Goal: Task Accomplishment & Management: Manage account settings

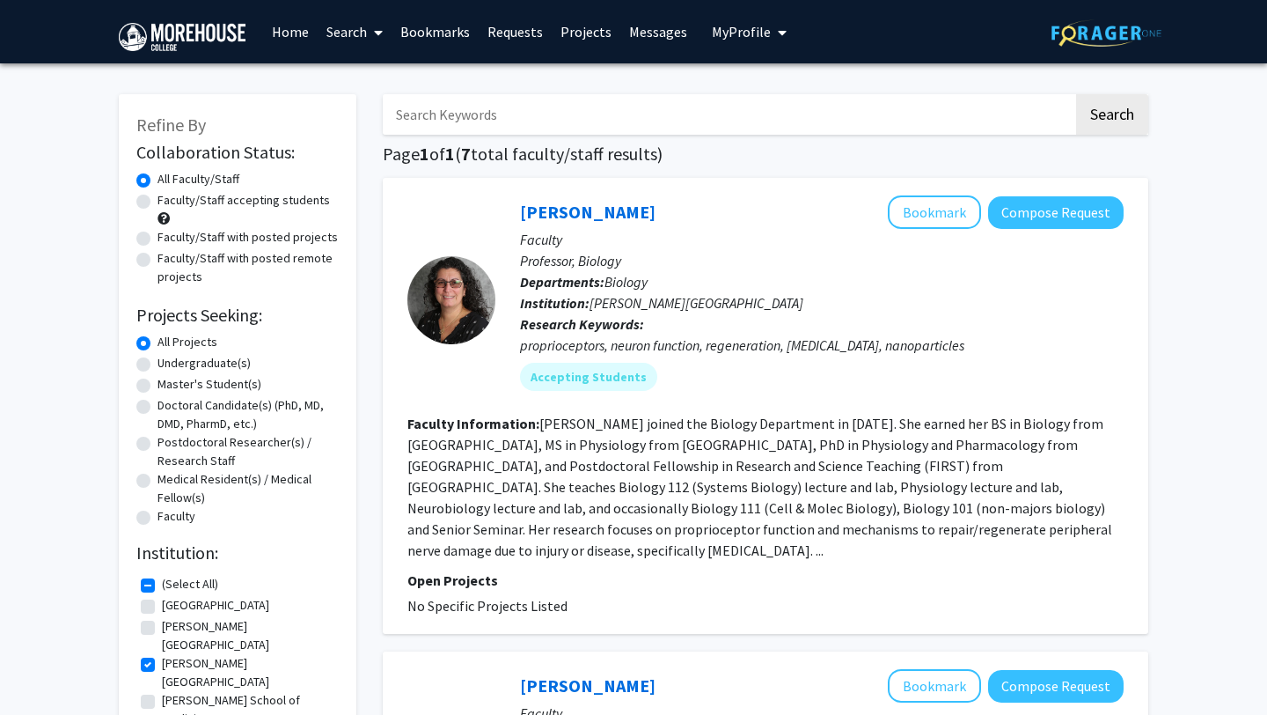
click at [290, 33] on link "Home" at bounding box center [290, 32] width 55 height 62
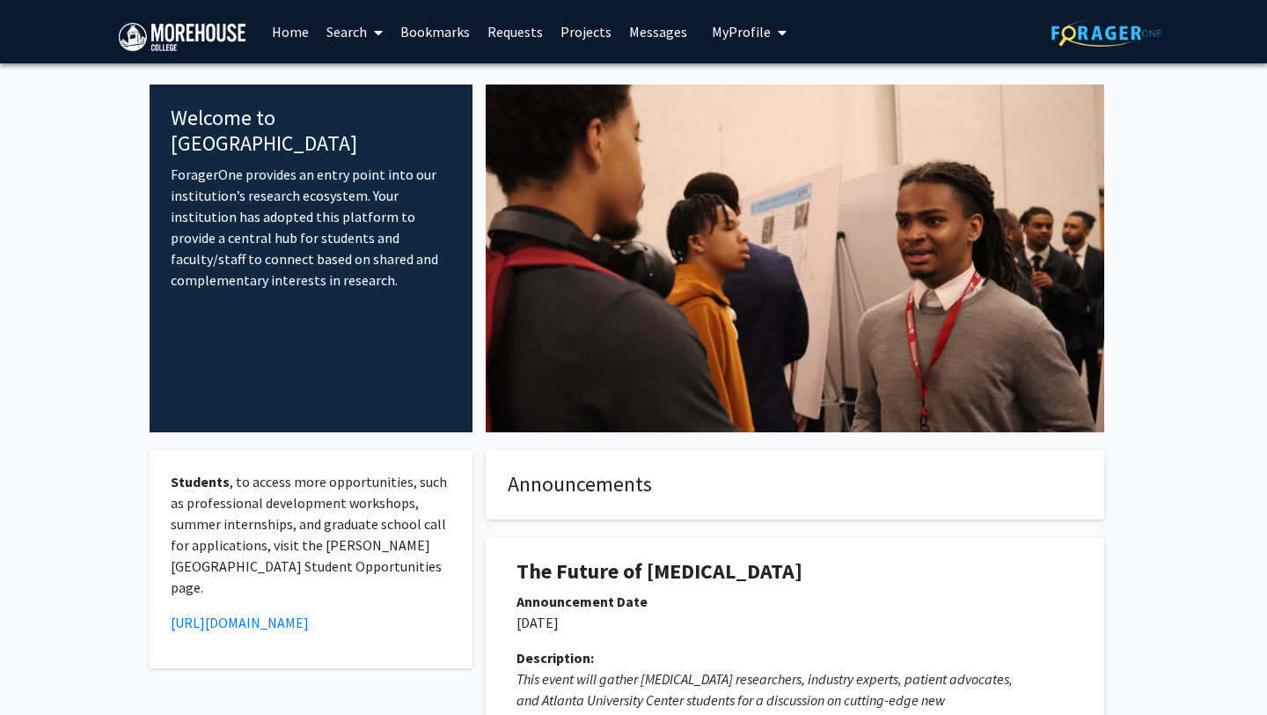
click at [752, 40] on span "My Profile" at bounding box center [741, 32] width 59 height 18
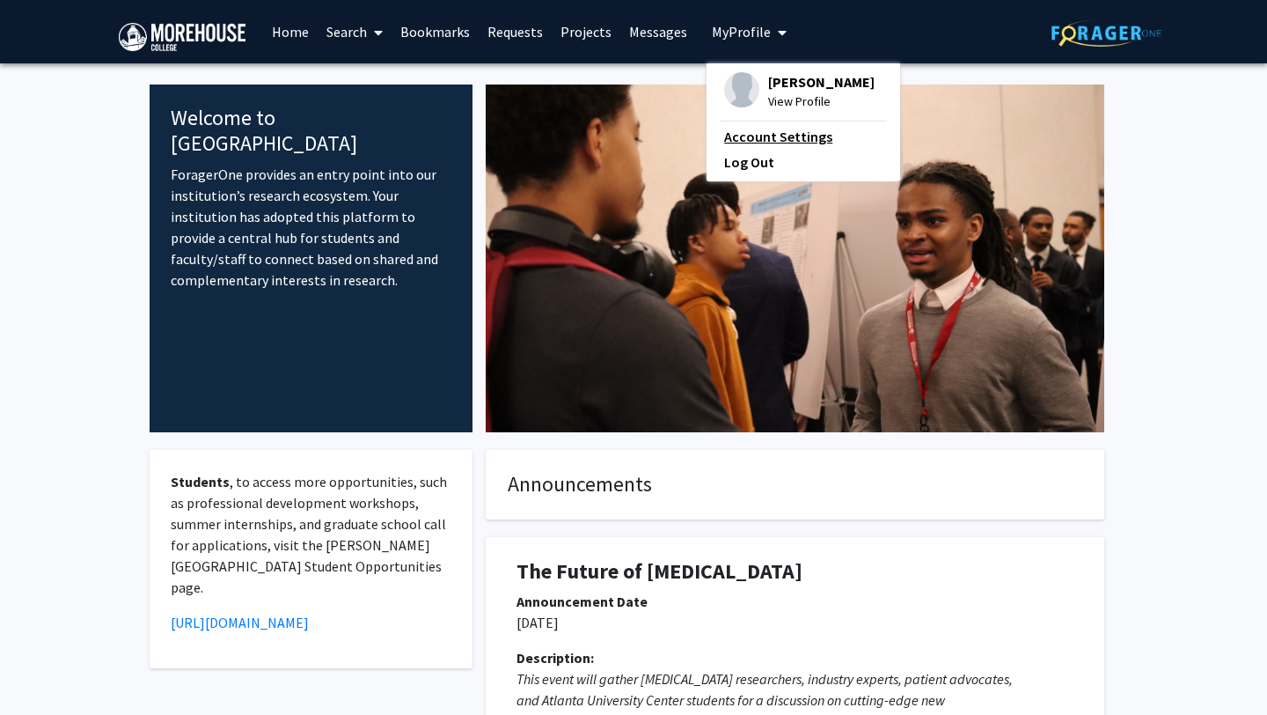
click at [757, 144] on link "Account Settings" at bounding box center [803, 136] width 158 height 21
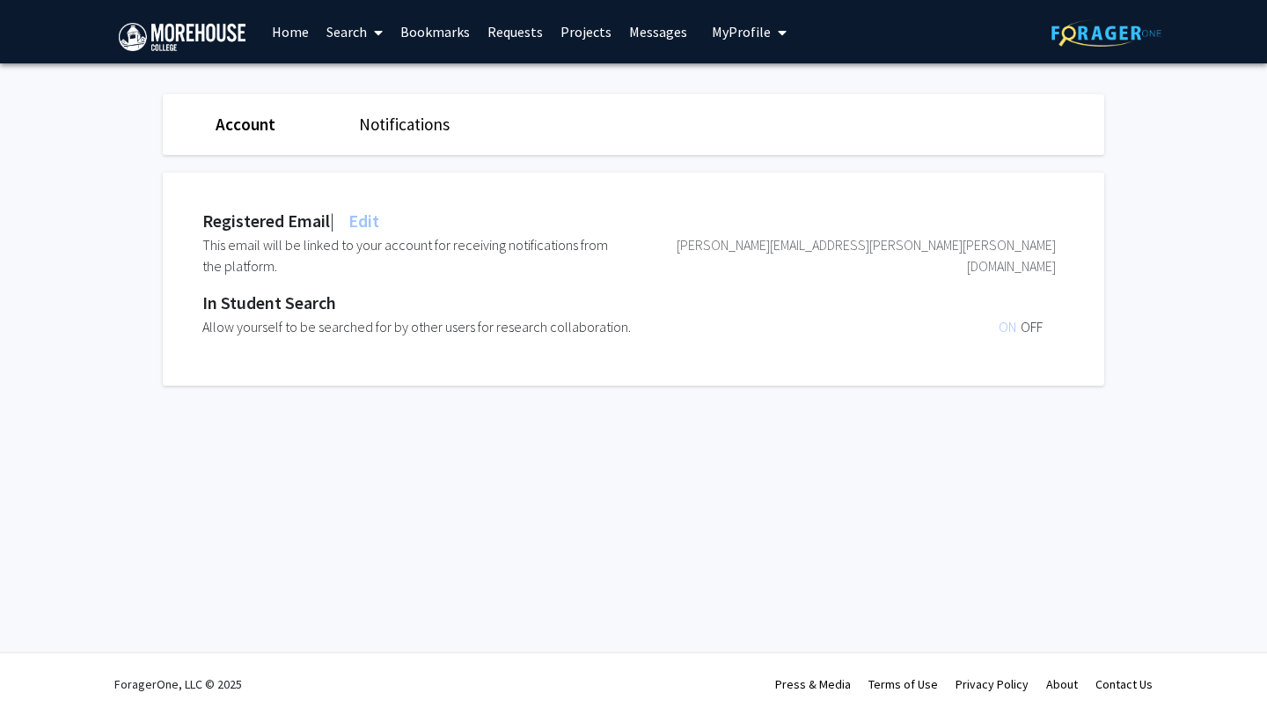
click at [386, 115] on link "Notifications" at bounding box center [404, 124] width 91 height 21
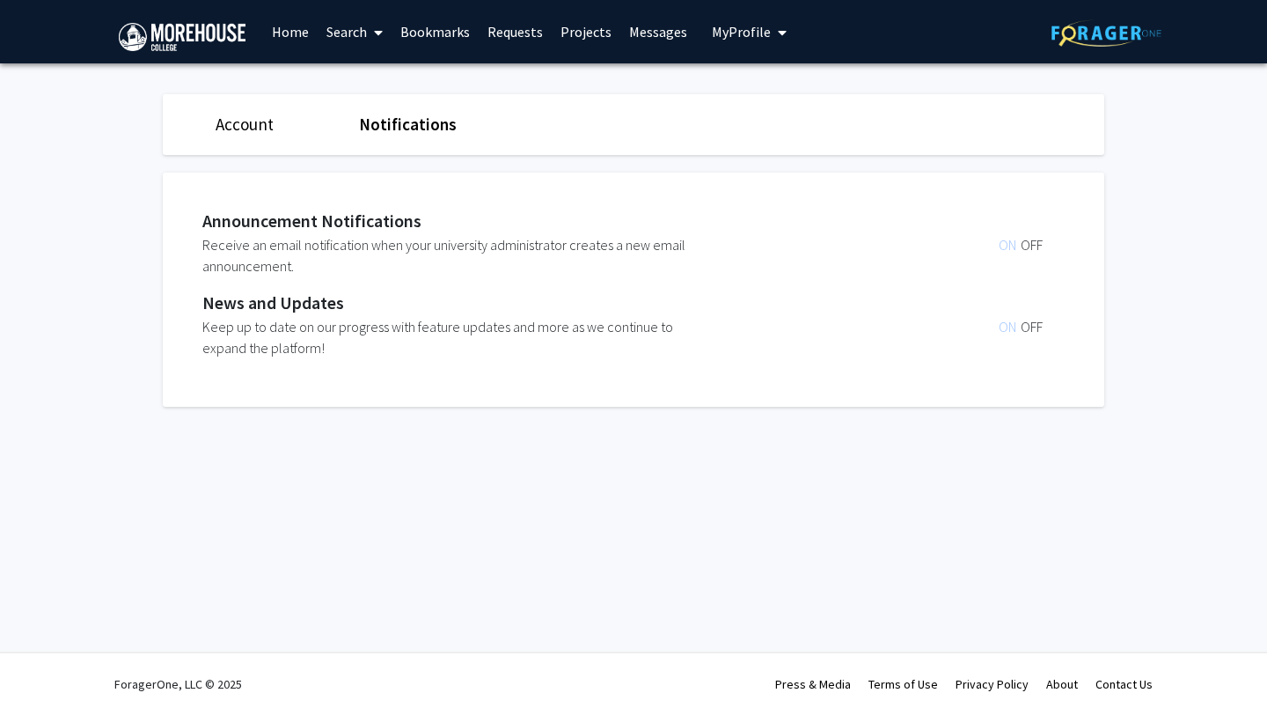
click at [1009, 248] on span "ON" at bounding box center [1010, 245] width 22 height 18
click at [1031, 246] on span "OFF" at bounding box center [1032, 245] width 22 height 18
click at [1010, 246] on span "ON" at bounding box center [1010, 245] width 22 height 18
click at [253, 131] on link "Account" at bounding box center [245, 124] width 58 height 21
